Goal: Information Seeking & Learning: Learn about a topic

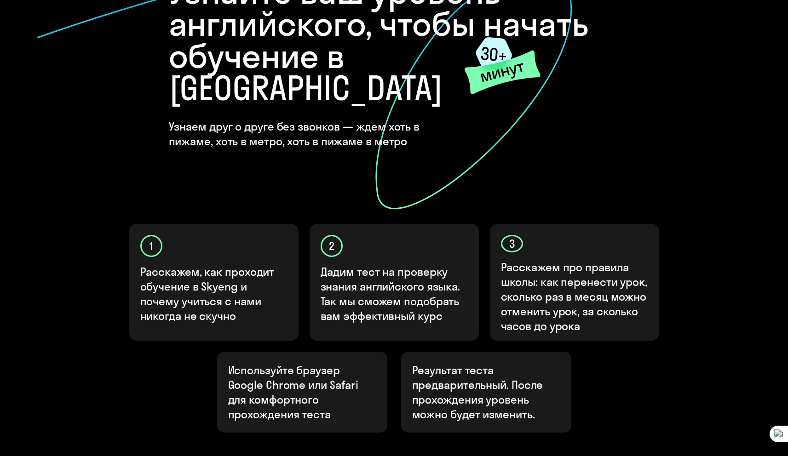
scroll to position [155, 0]
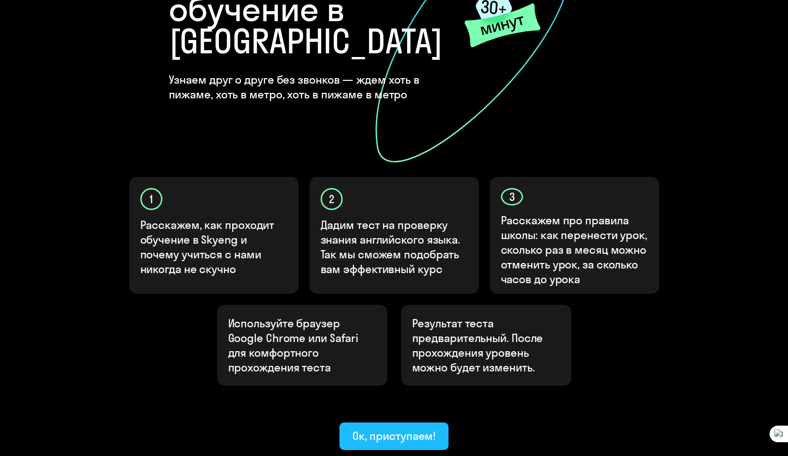
click at [415, 429] on div "Ок, приступаем!" at bounding box center [394, 436] width 84 height 15
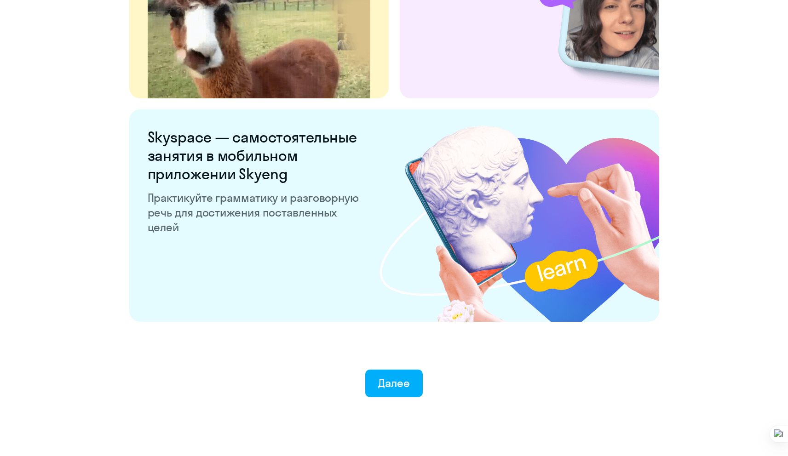
scroll to position [1676, 0]
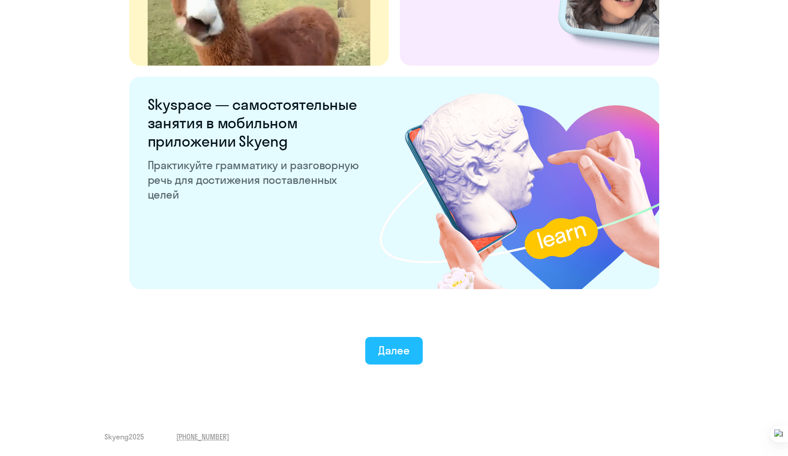
click at [379, 352] on div "Далее" at bounding box center [394, 350] width 32 height 15
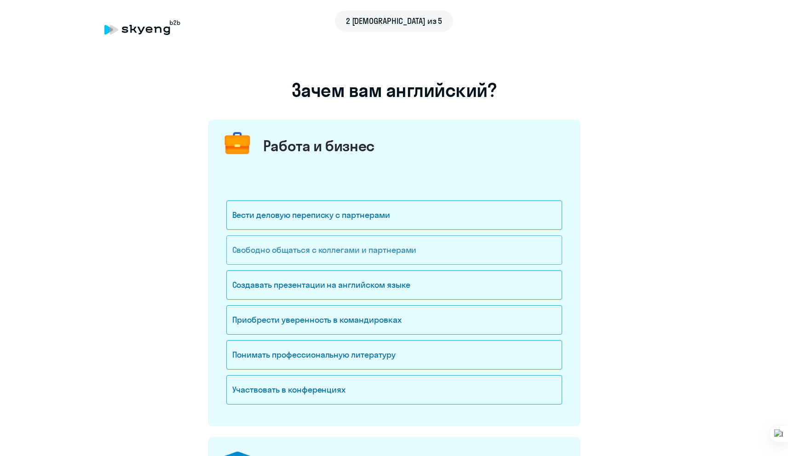
click at [298, 248] on div "Свободно общаться с коллегами и партнерами" at bounding box center [394, 250] width 336 height 29
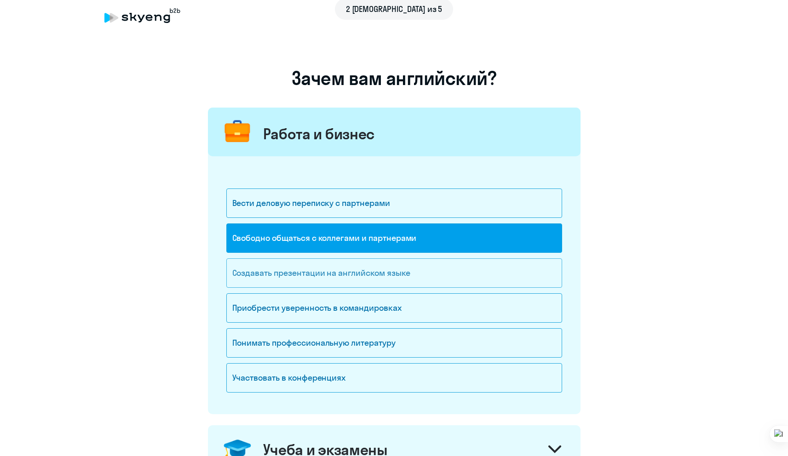
scroll to position [18, 0]
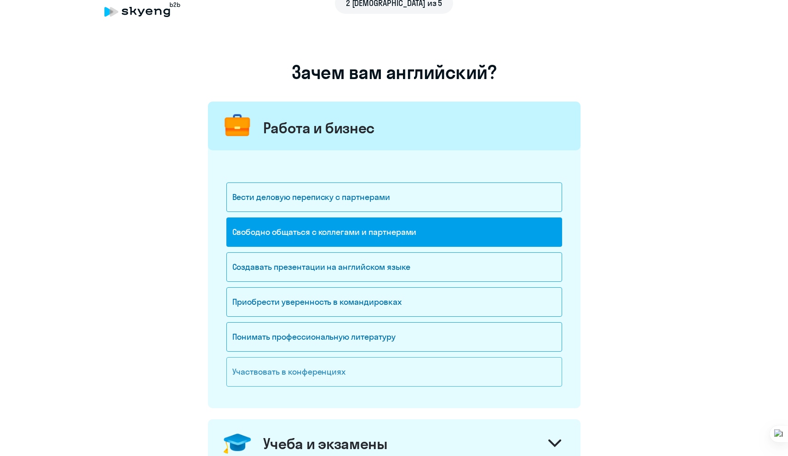
click at [356, 368] on div "Участвовать в конференциях" at bounding box center [394, 371] width 336 height 29
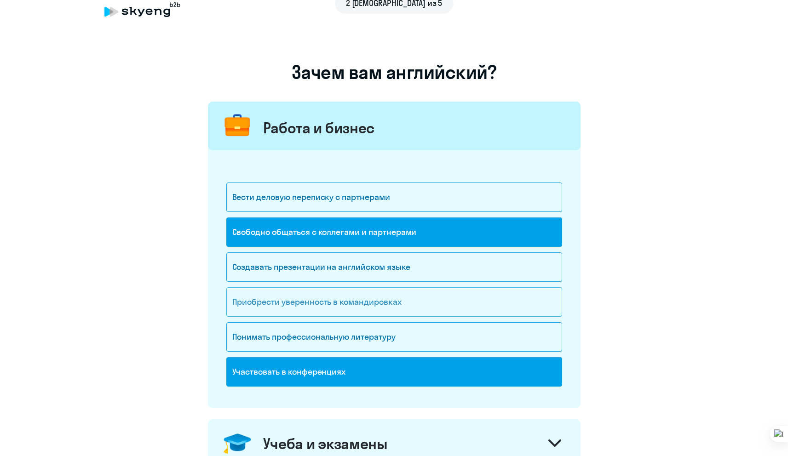
click at [363, 301] on div "Приобрести уверенность в командировках" at bounding box center [394, 301] width 336 height 29
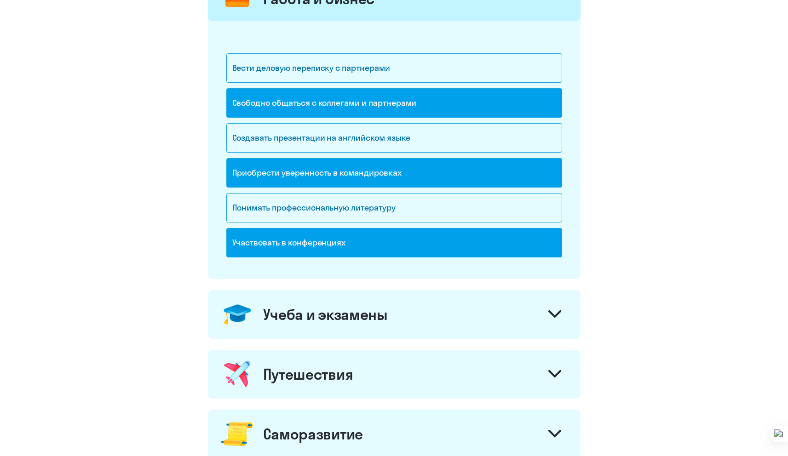
scroll to position [248, 0]
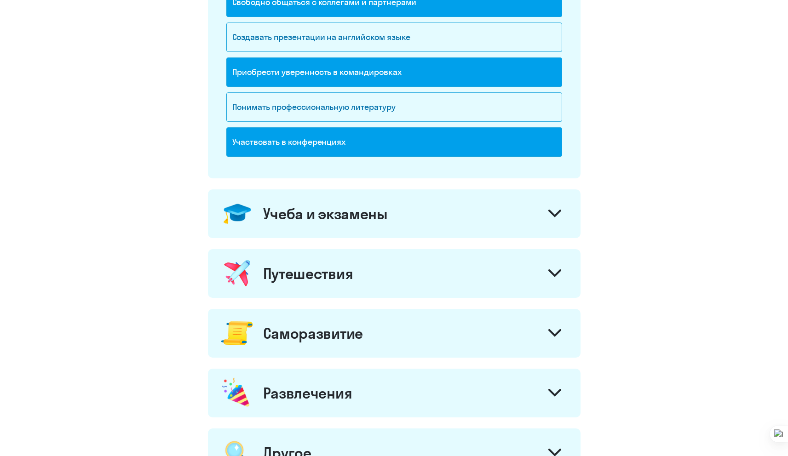
click at [557, 267] on div at bounding box center [555, 275] width 22 height 22
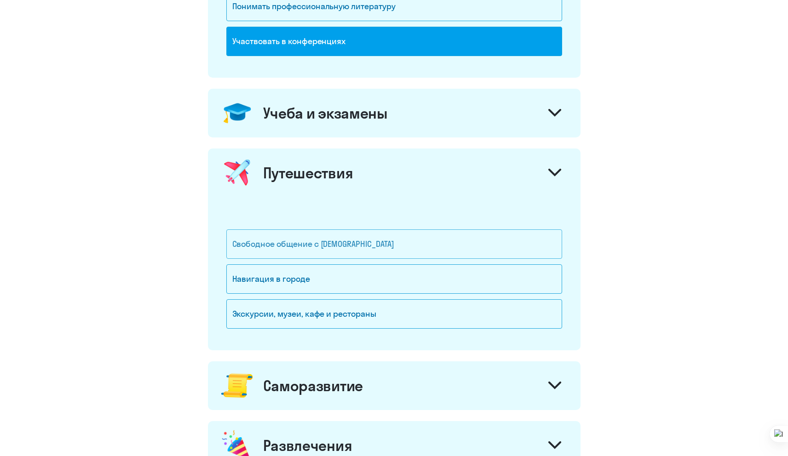
scroll to position [355, 0]
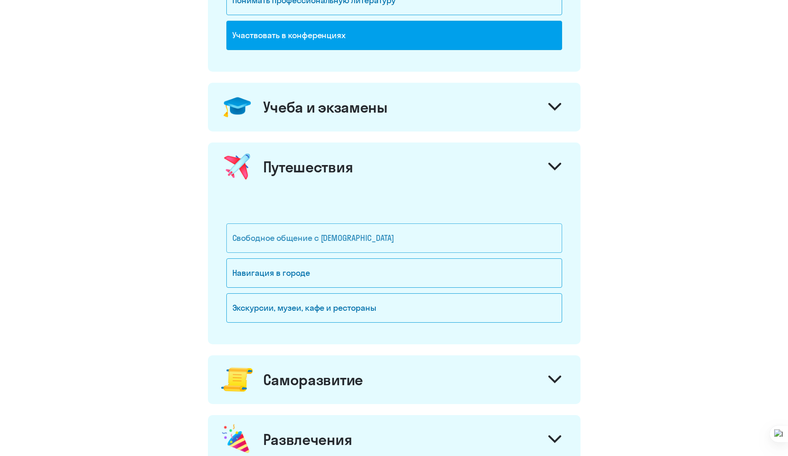
click at [390, 231] on div "Свободное общение с [DEMOGRAPHIC_DATA]" at bounding box center [394, 238] width 336 height 29
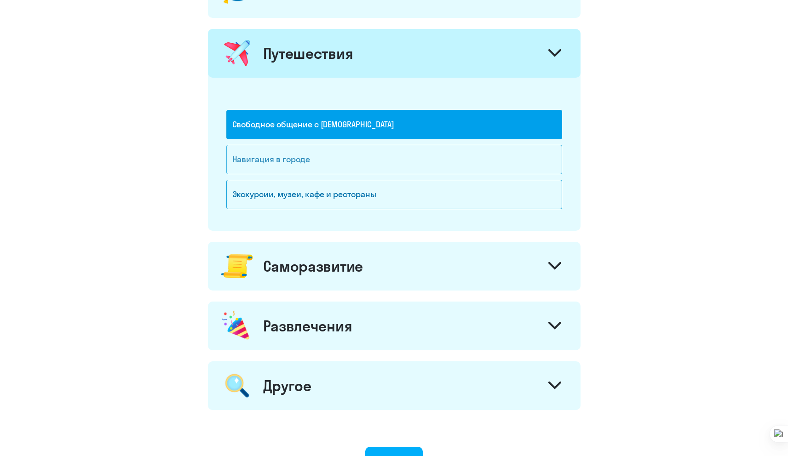
scroll to position [485, 0]
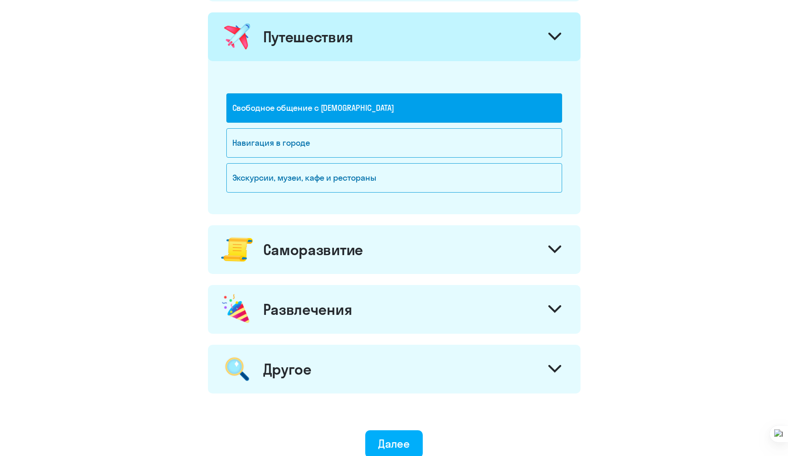
click at [545, 252] on div at bounding box center [555, 251] width 22 height 22
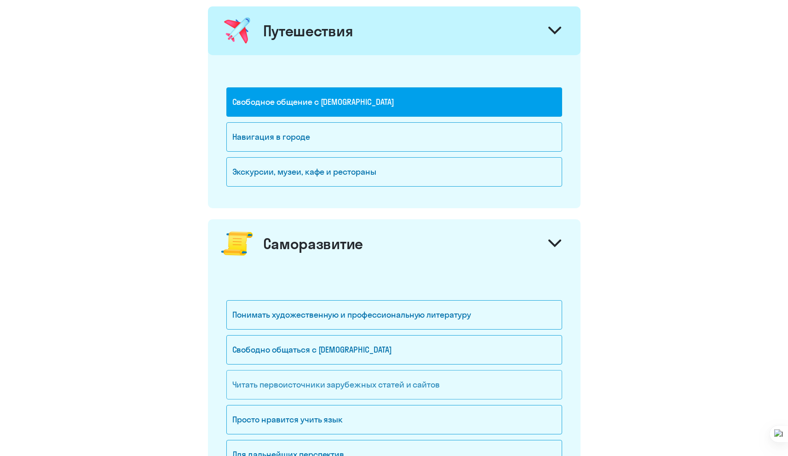
scroll to position [598, 0]
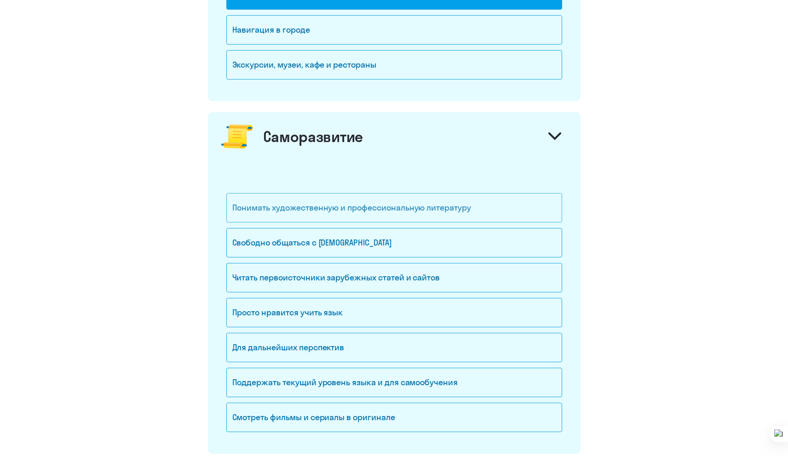
click at [337, 211] on div "Понимать художественную и профессиональную литературу" at bounding box center [394, 207] width 336 height 29
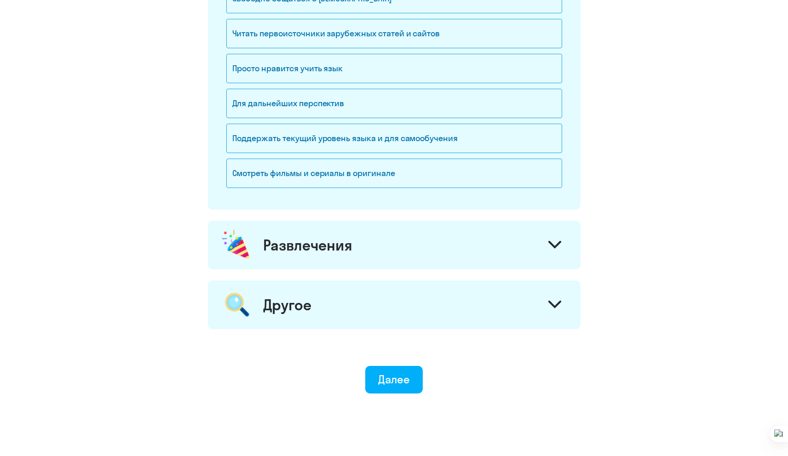
scroll to position [852, 0]
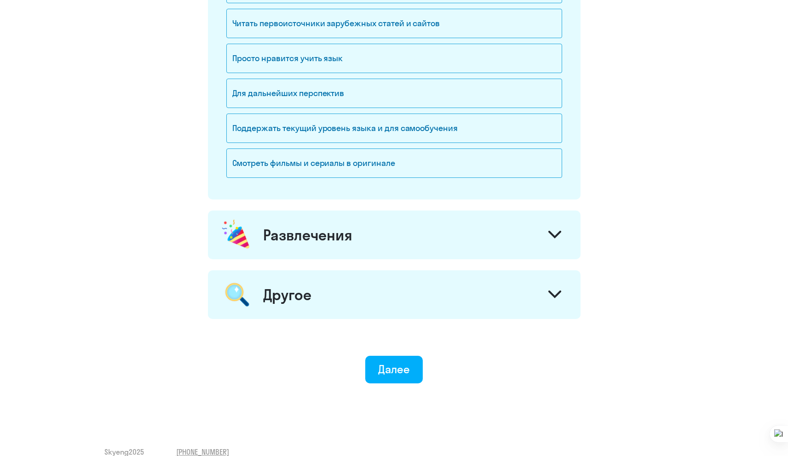
click at [544, 230] on div at bounding box center [555, 236] width 22 height 22
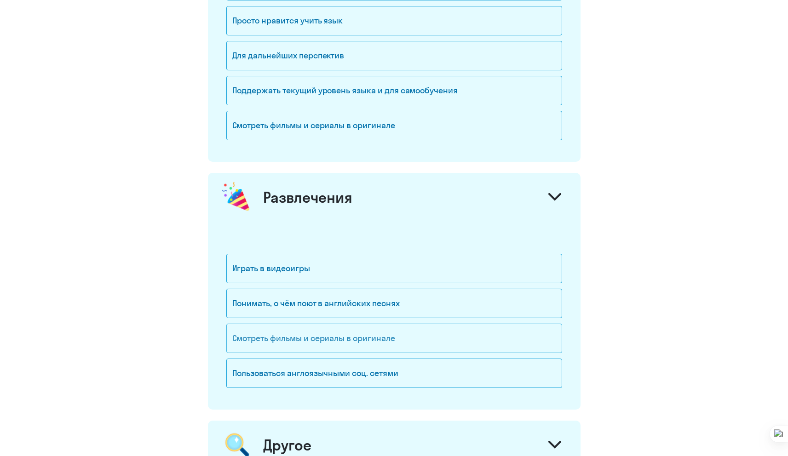
scroll to position [985, 0]
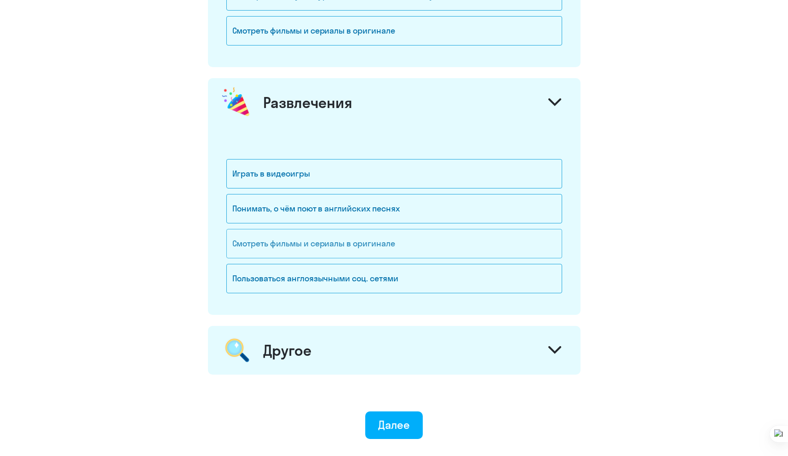
click at [425, 249] on div "Смотреть фильмы и сериалы в оригинале" at bounding box center [394, 243] width 336 height 29
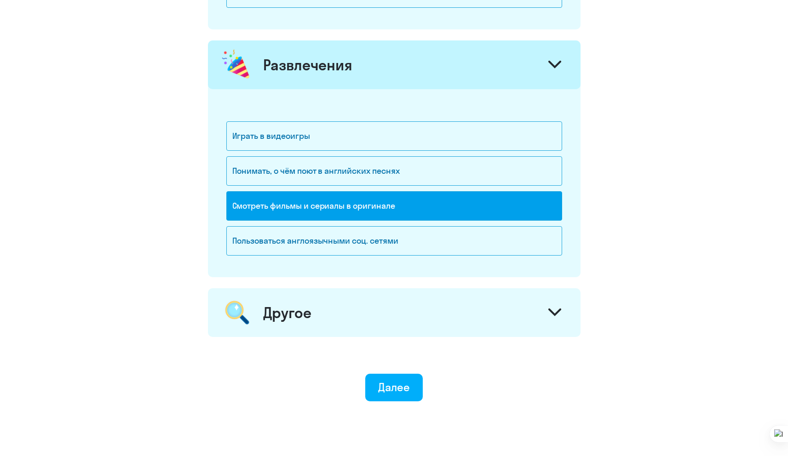
scroll to position [1056, 0]
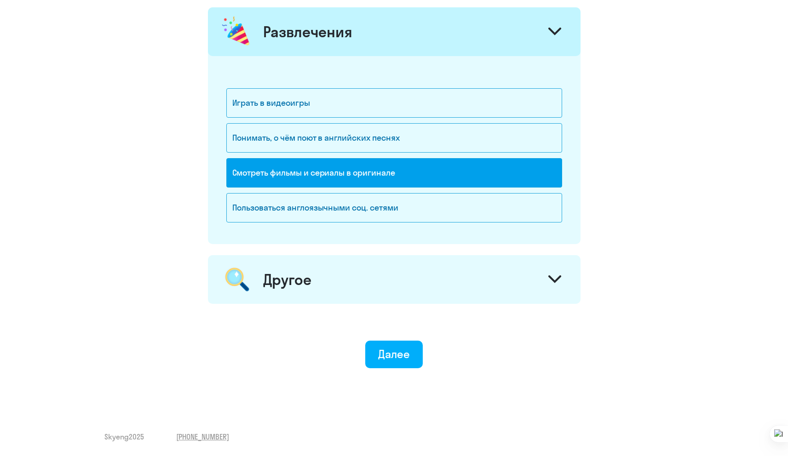
click at [554, 285] on svg-icon at bounding box center [554, 281] width 13 height 10
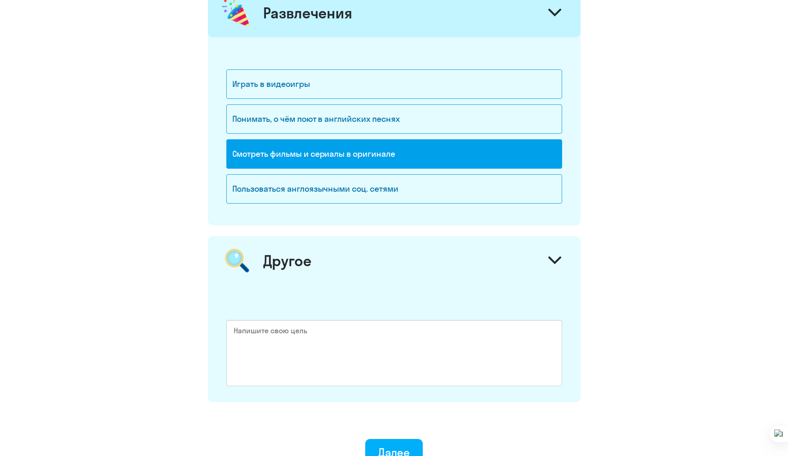
scroll to position [1109, 0]
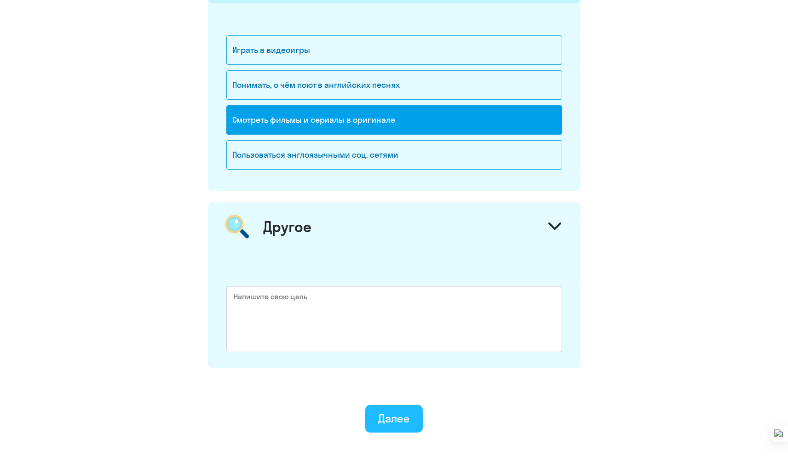
click at [379, 415] on div "Далее" at bounding box center [394, 418] width 32 height 15
